Goal: Transaction & Acquisition: Book appointment/travel/reservation

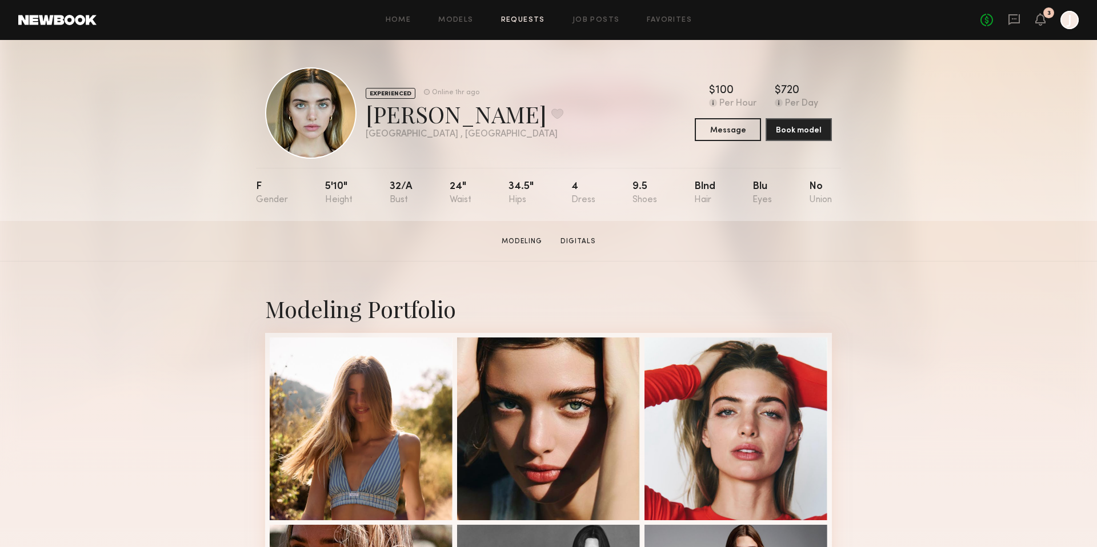
click at [528, 17] on link "Requests" at bounding box center [523, 20] width 44 height 7
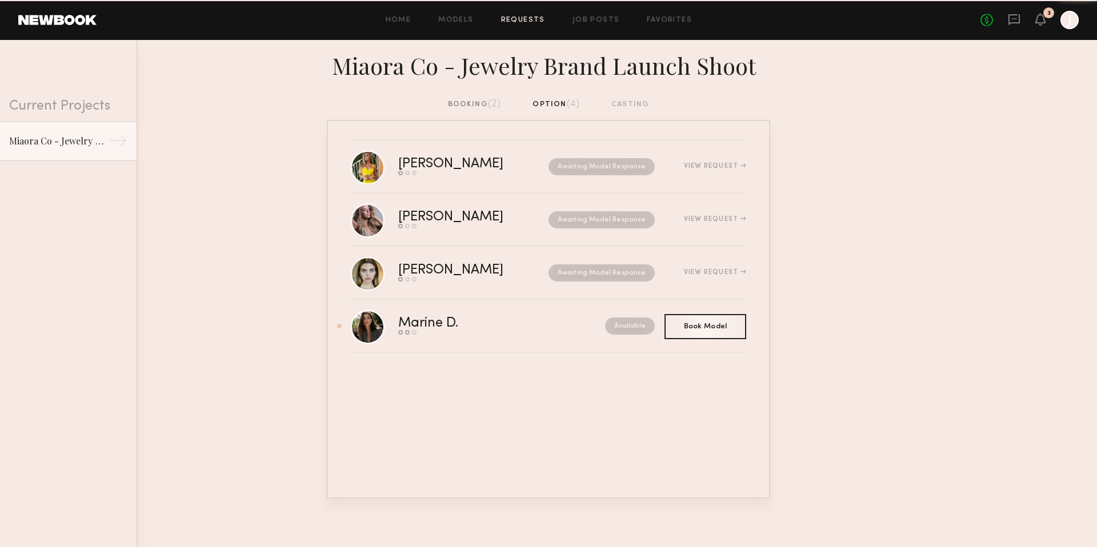
click at [471, 102] on div "booking (2)" at bounding box center [475, 104] width 54 height 13
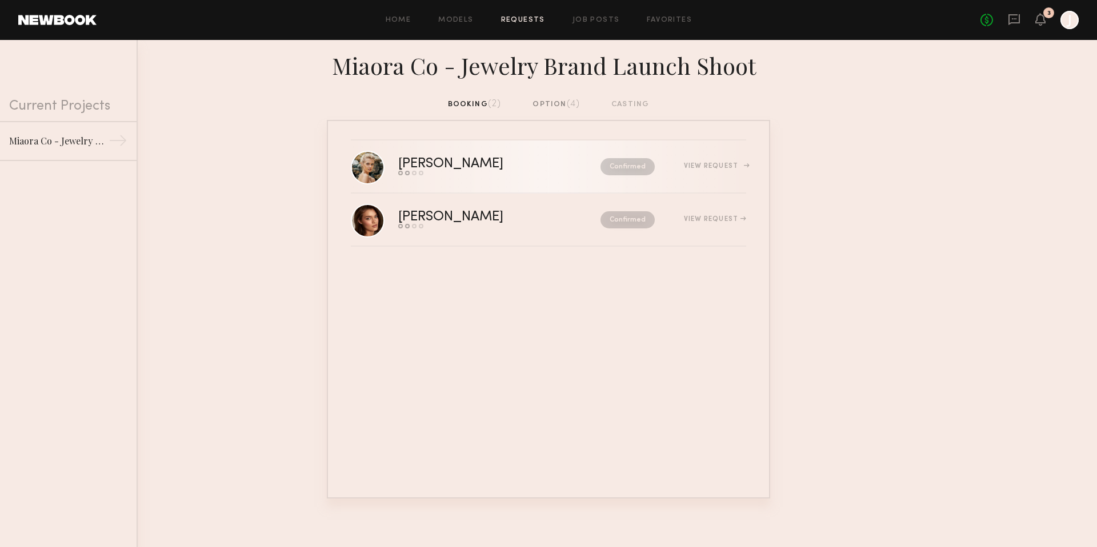
click at [509, 172] on div "Send request Model response Review hours worked Pay model" at bounding box center [475, 173] width 154 height 5
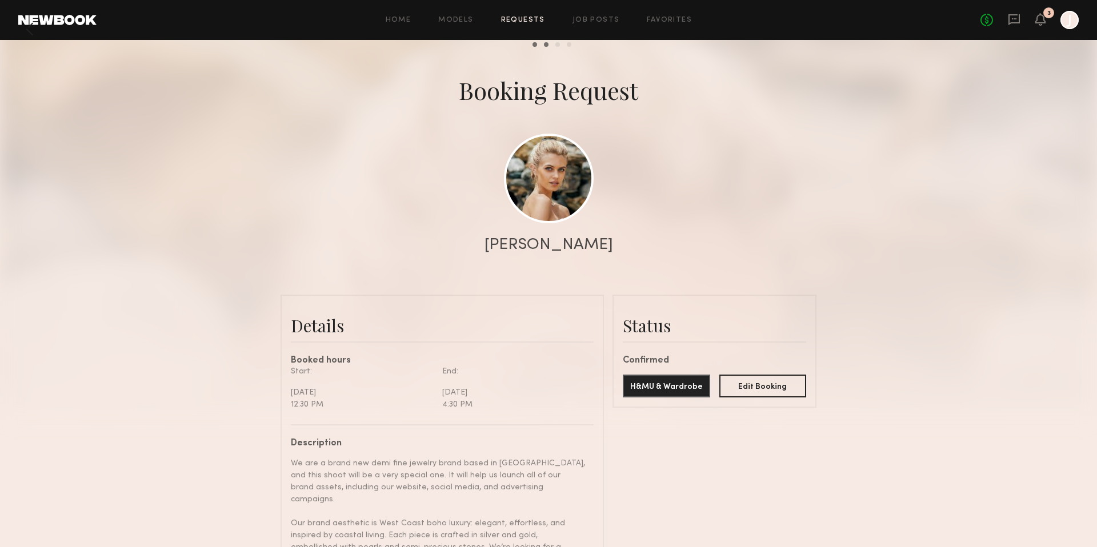
scroll to position [14, 0]
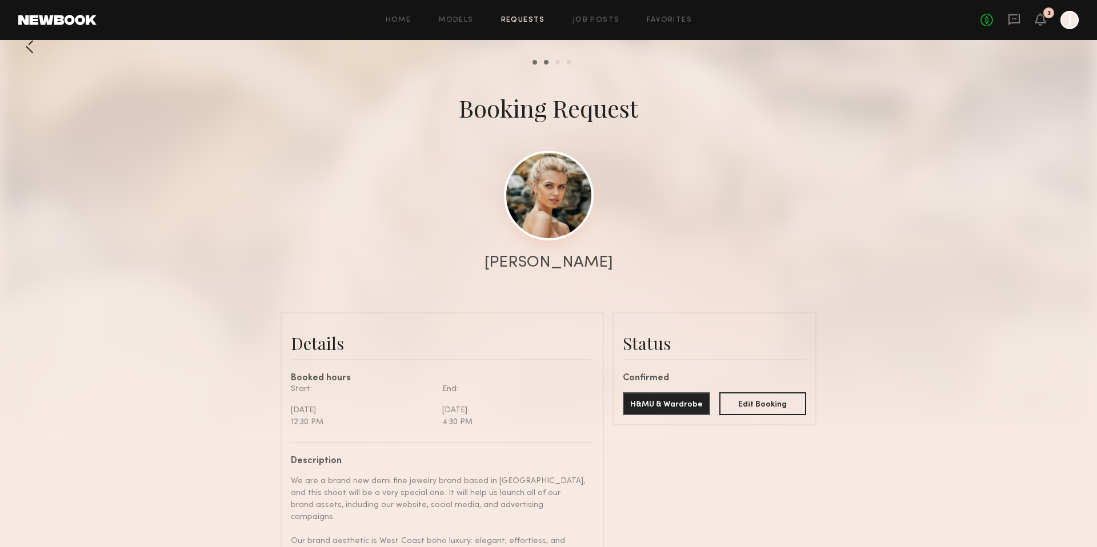
click at [552, 200] on link at bounding box center [549, 196] width 90 height 90
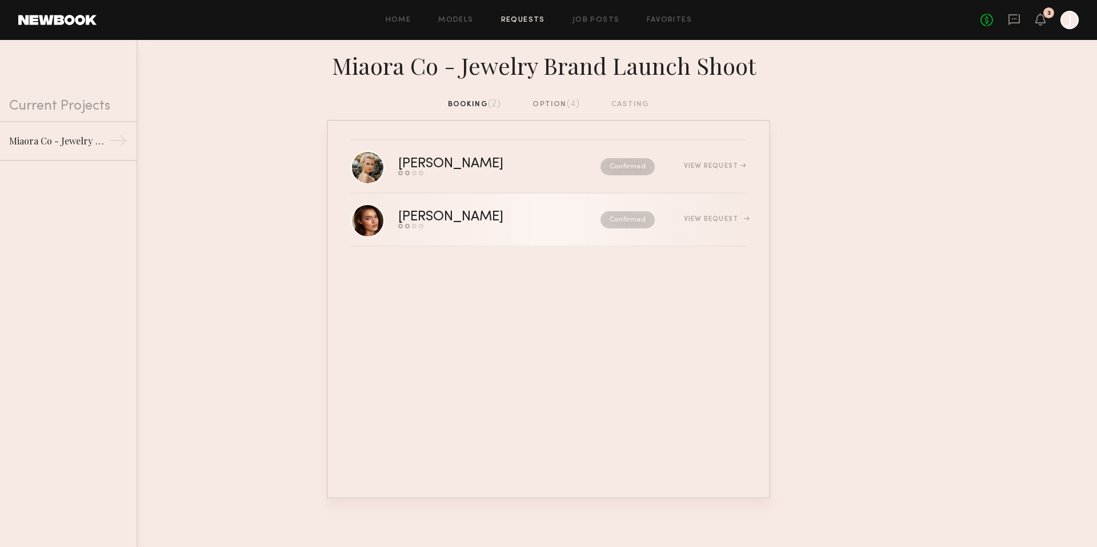
click at [552, 216] on div "Confirmed" at bounding box center [603, 219] width 103 height 17
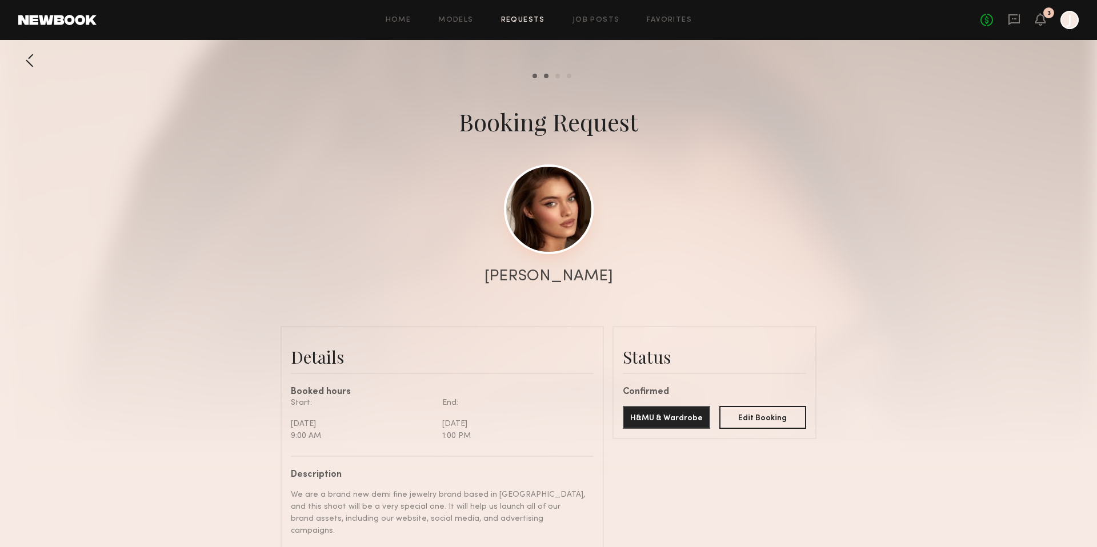
scroll to position [1006, 0]
click at [548, 218] on link at bounding box center [549, 209] width 90 height 90
